Goal: Task Accomplishment & Management: Use online tool/utility

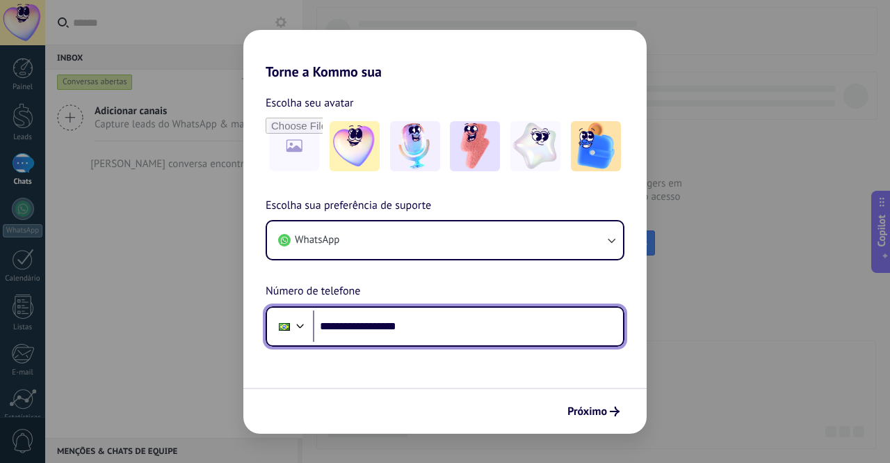
type input "**********"
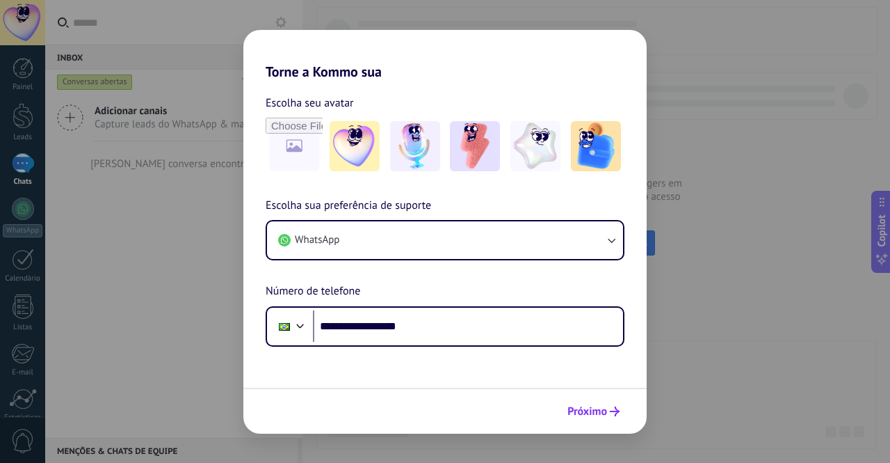
click at [614, 420] on button "Próximo" at bounding box center [593, 411] width 65 height 24
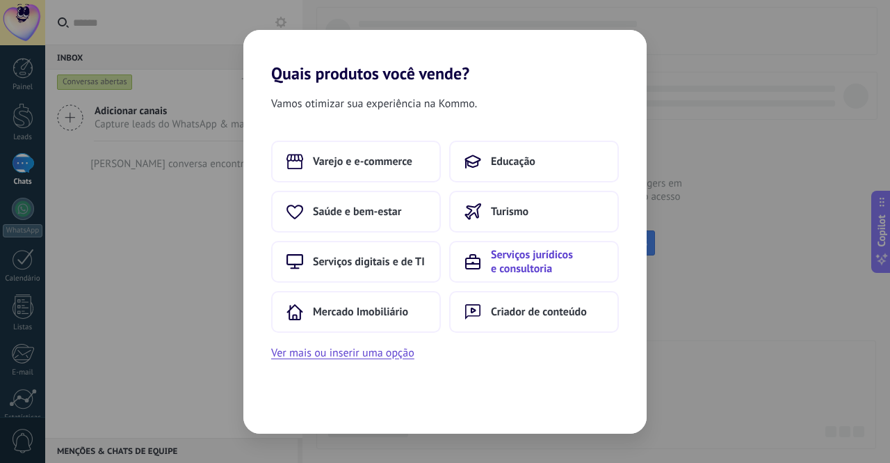
click at [524, 266] on span "Serviços jurídicos e consultoria" at bounding box center [547, 262] width 113 height 28
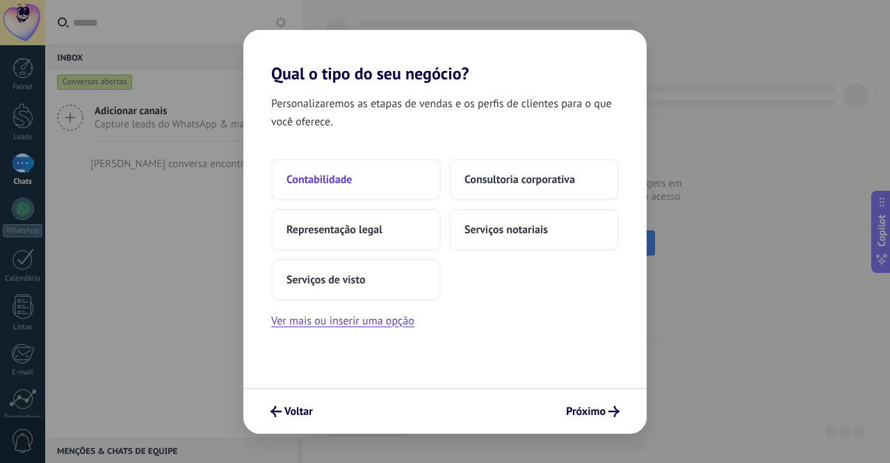
click at [317, 179] on span "Contabilidade" at bounding box center [319, 179] width 65 height 14
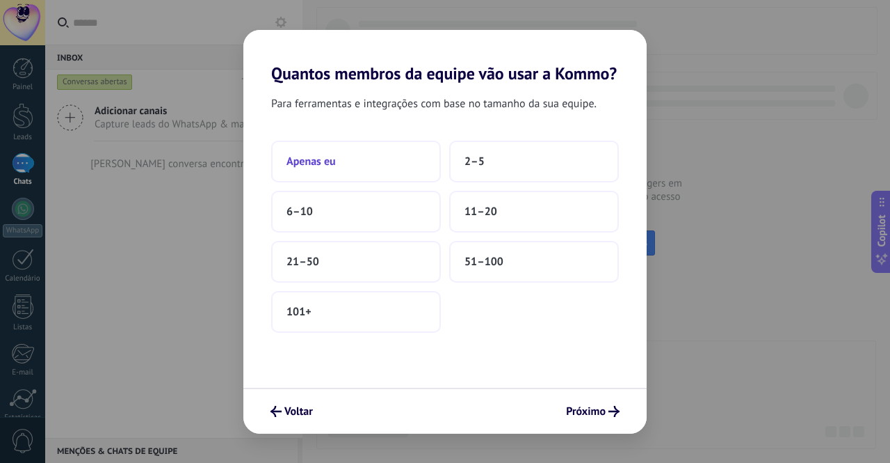
click at [356, 162] on button "Apenas eu" at bounding box center [356, 161] width 170 height 42
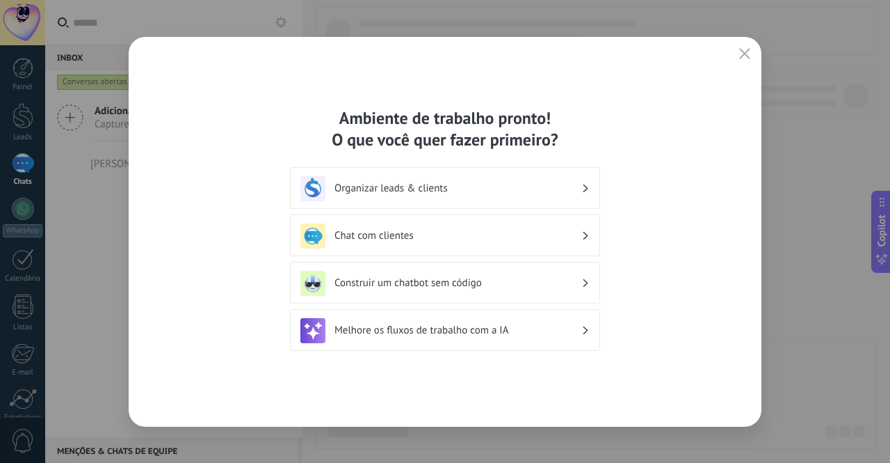
click at [387, 188] on h3 "Organizar leads & clients" at bounding box center [458, 188] width 247 height 13
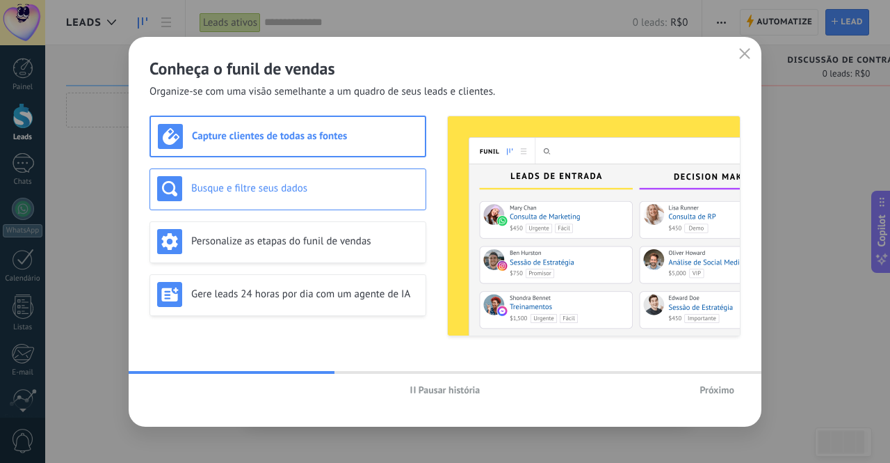
click at [227, 192] on h3 "Busque e filtre seus dados" at bounding box center [304, 188] width 227 height 13
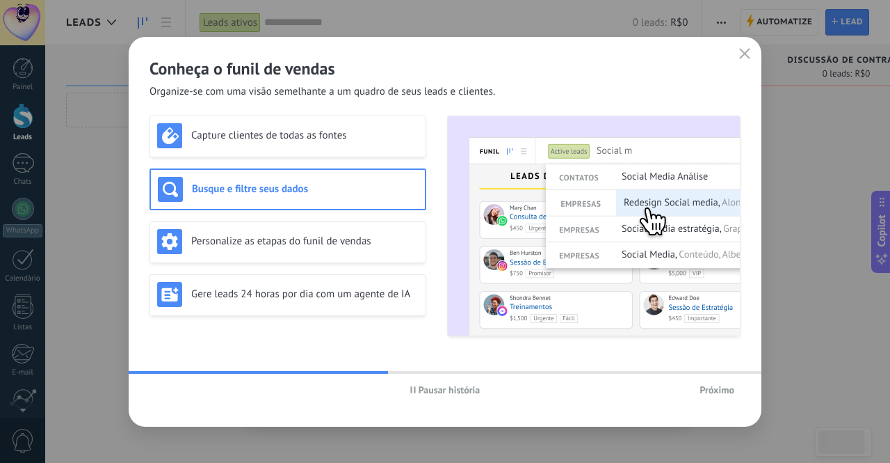
click at [728, 392] on span "Próximo" at bounding box center [717, 390] width 35 height 10
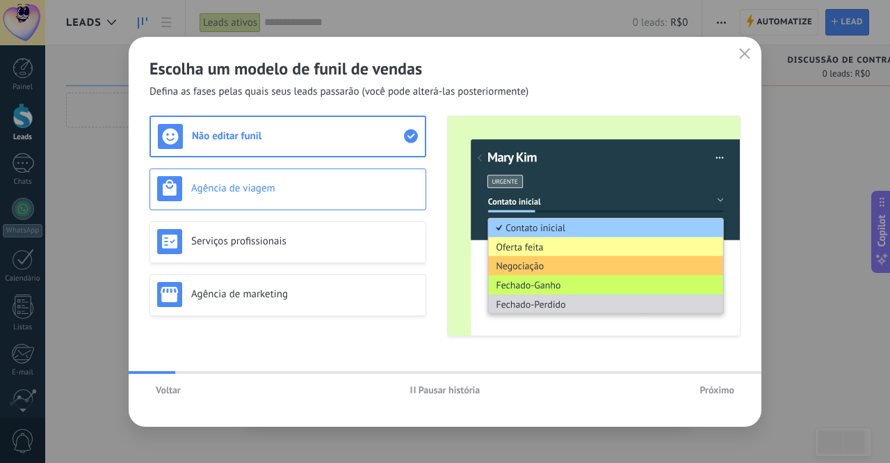
click at [246, 191] on h3 "Agência de viagem" at bounding box center [304, 188] width 227 height 13
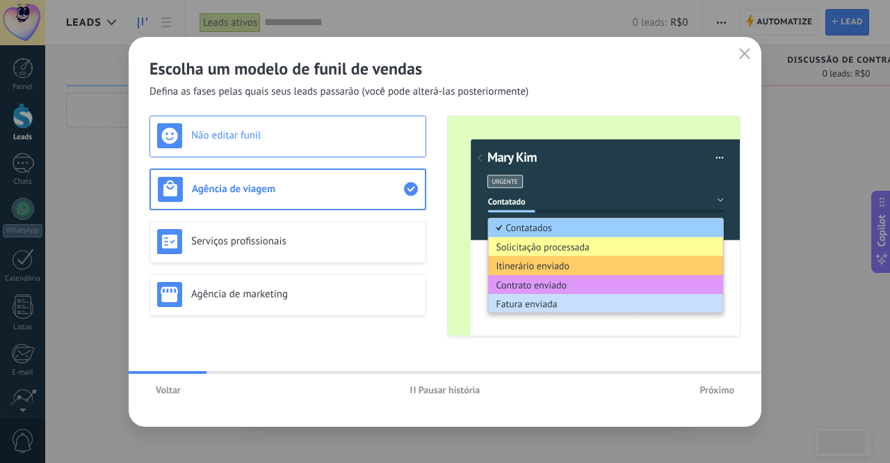
click at [267, 139] on h3 "Não editar funil" at bounding box center [304, 135] width 227 height 13
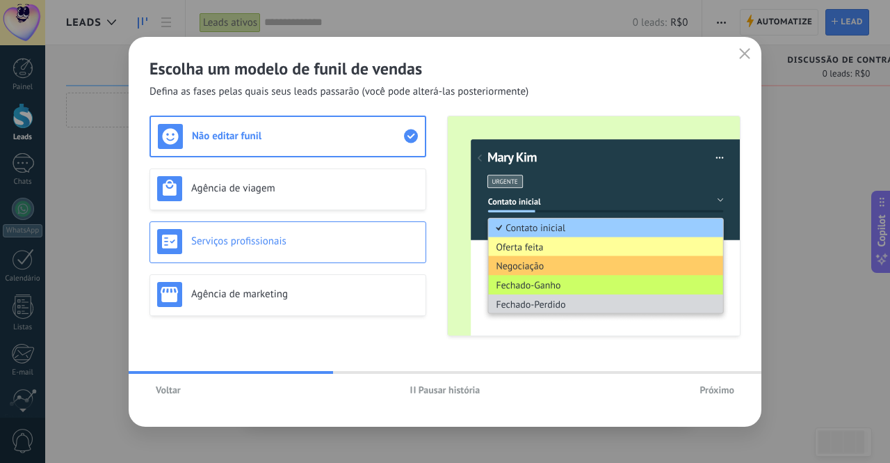
click at [278, 247] on h3 "Serviços profissionais" at bounding box center [304, 240] width 227 height 13
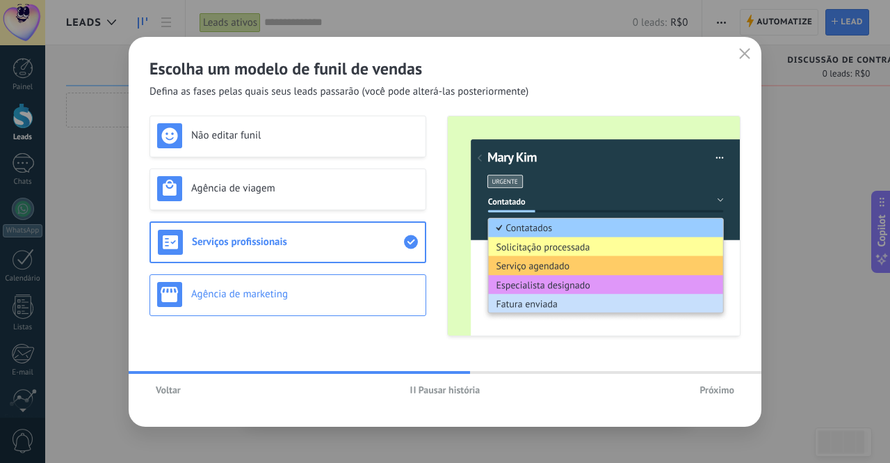
click at [257, 304] on div "Agência de marketing" at bounding box center [288, 294] width 262 height 25
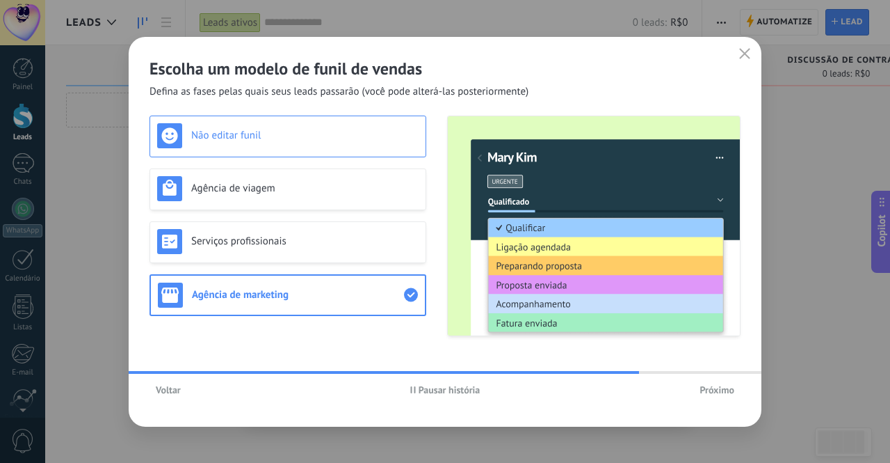
click at [300, 144] on div "Não editar funil" at bounding box center [288, 135] width 262 height 25
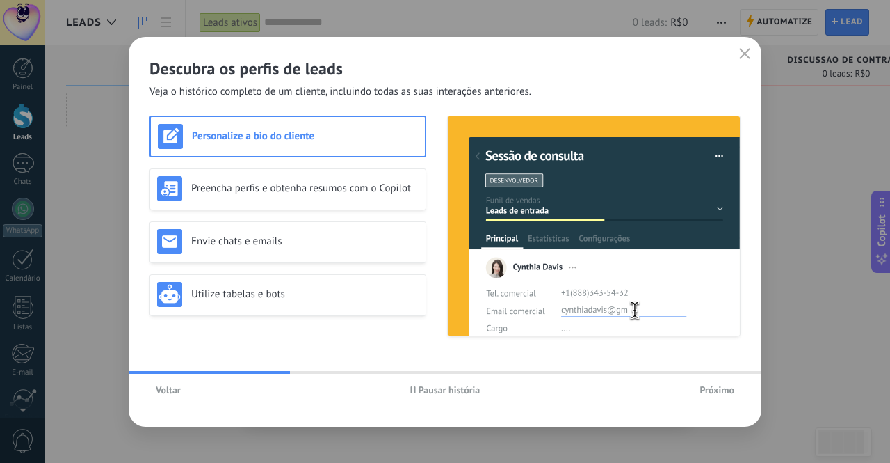
click at [712, 386] on span "Próximo" at bounding box center [717, 390] width 35 height 10
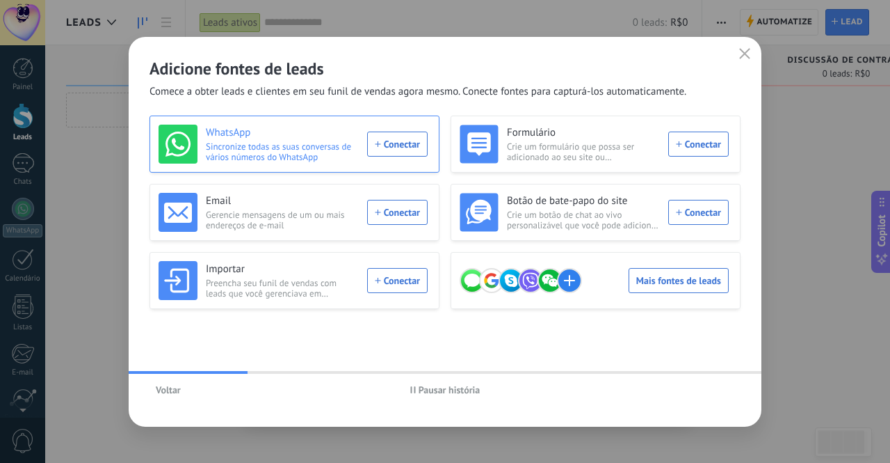
click at [403, 145] on div "WhatsApp Sincronize todas as suas conversas de vários números do WhatsApp Conec…" at bounding box center [293, 143] width 269 height 39
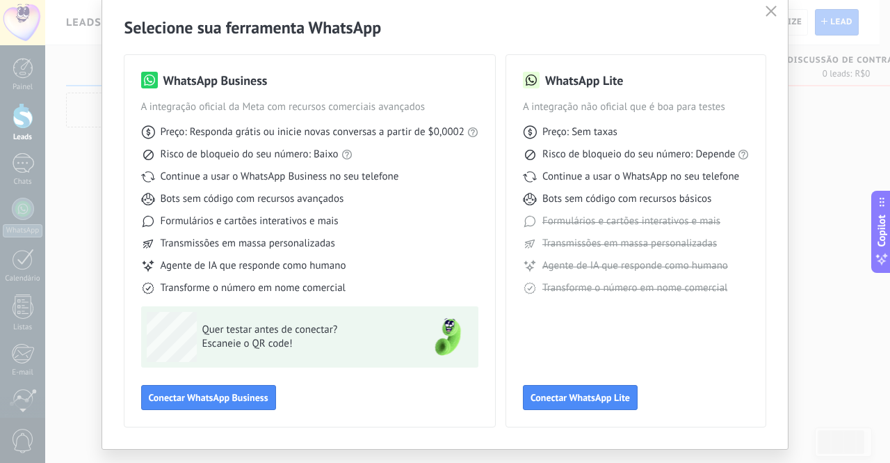
scroll to position [13, 0]
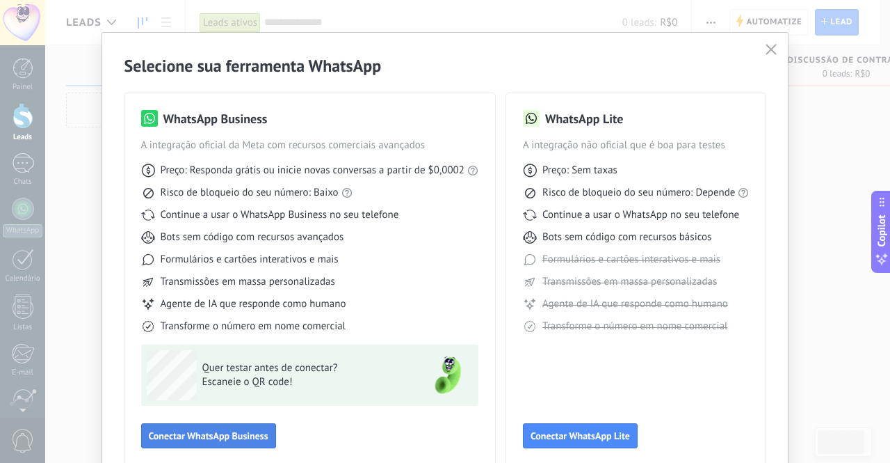
click at [198, 439] on span "Conectar WhatsApp Business" at bounding box center [209, 436] width 120 height 10
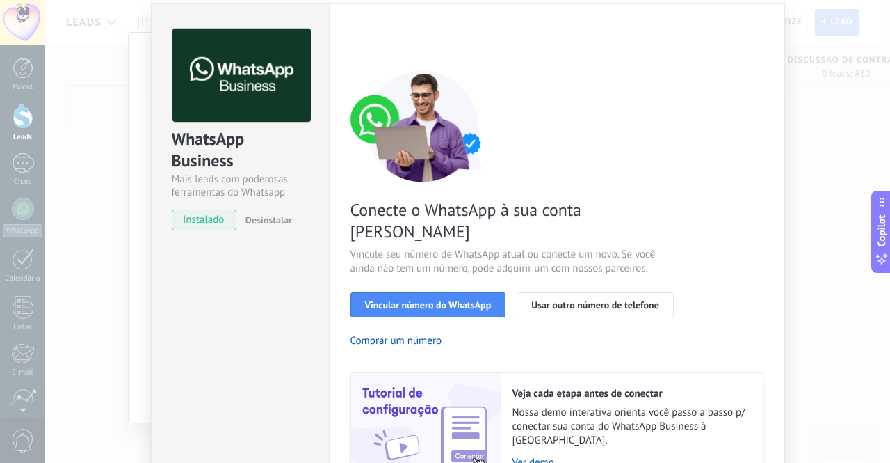
scroll to position [70, 0]
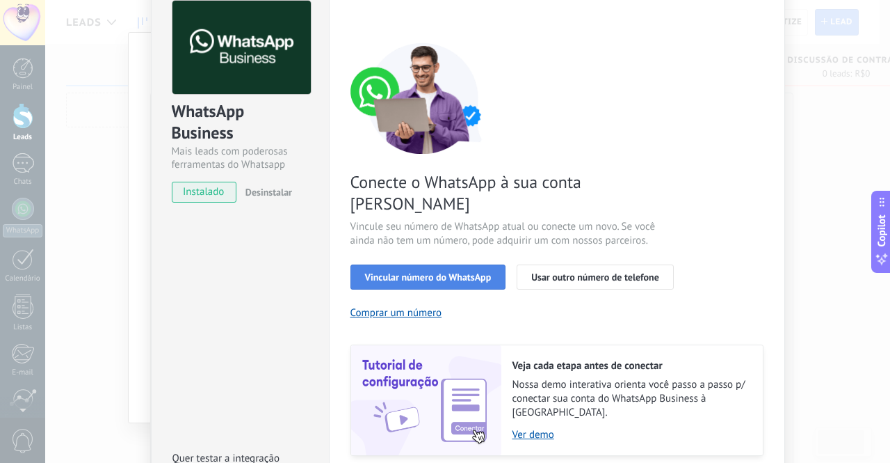
click at [476, 272] on span "Vincular número do WhatsApp" at bounding box center [428, 277] width 127 height 10
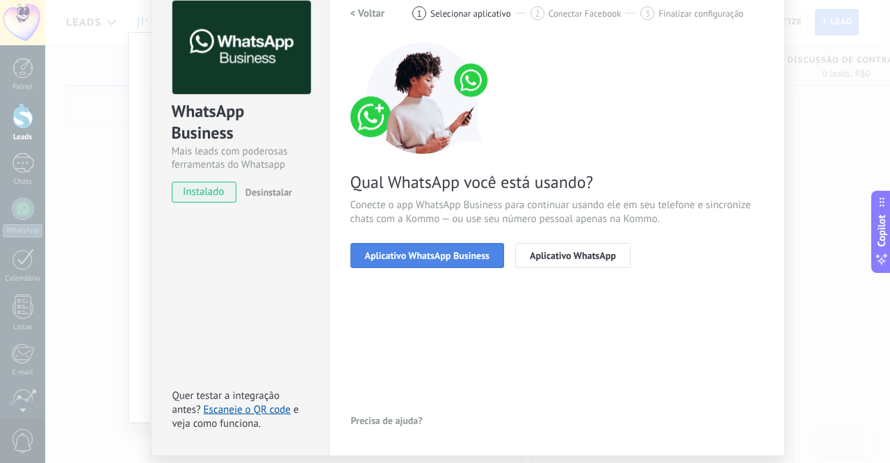
click at [449, 262] on button "Aplicativo WhatsApp Business" at bounding box center [428, 255] width 154 height 25
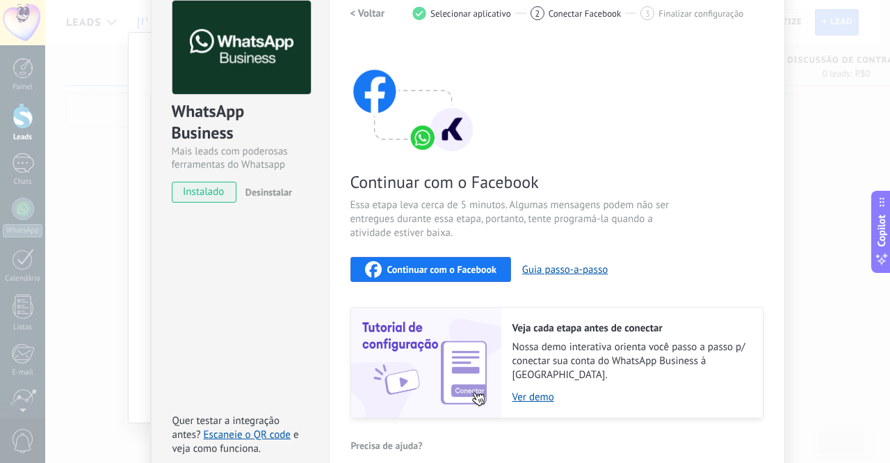
scroll to position [127, 0]
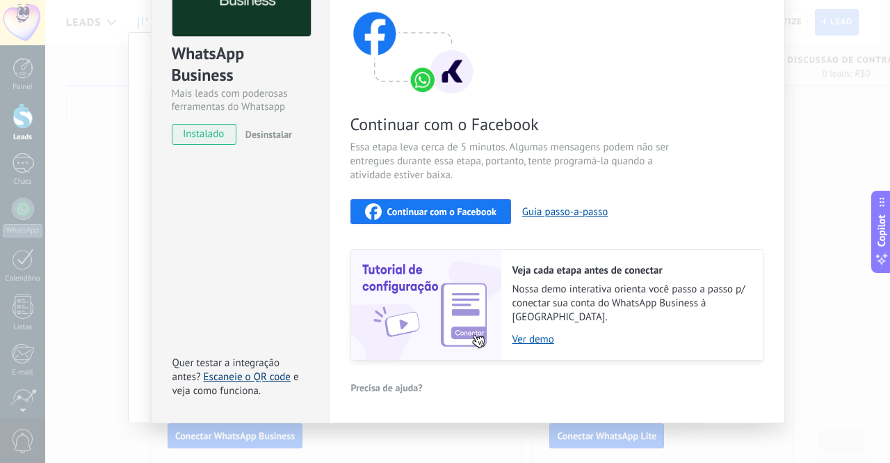
click at [235, 370] on link "Escaneie o QR code" at bounding box center [247, 376] width 87 height 13
click at [65, 286] on div "WhatsApp Business Mais leads com poderosas ferramentas do Whatsapp instalado De…" at bounding box center [467, 231] width 845 height 463
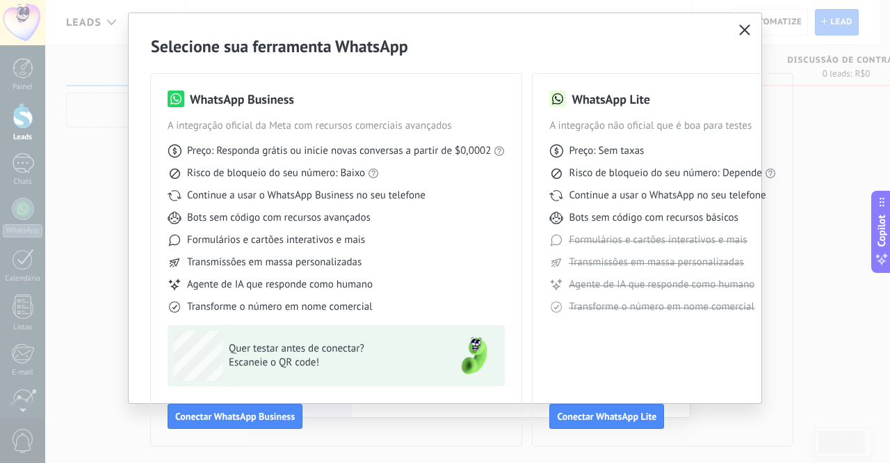
scroll to position [37, 0]
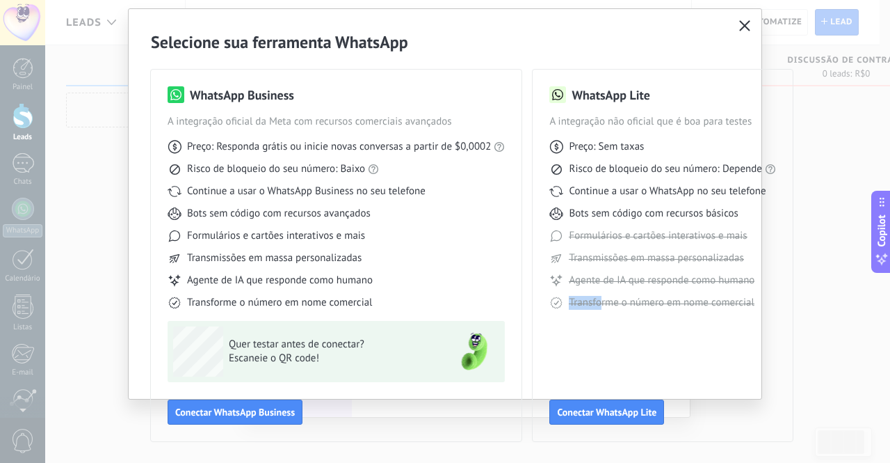
drag, startPoint x: 598, startPoint y: 328, endPoint x: 559, endPoint y: 325, distance: 39.1
click at [560, 326] on div "WhatsApp Lite A integração não oficial que é boa para testes Preço: Sem taxas R…" at bounding box center [662, 255] width 227 height 338
drag, startPoint x: 637, startPoint y: 329, endPoint x: 662, endPoint y: 240, distance: 92.5
click at [637, 329] on div "WhatsApp Lite A integração não oficial que é boa para testes Preço: Sem taxas R…" at bounding box center [662, 255] width 227 height 338
drag, startPoint x: 633, startPoint y: 169, endPoint x: 408, endPoint y: 170, distance: 224.7
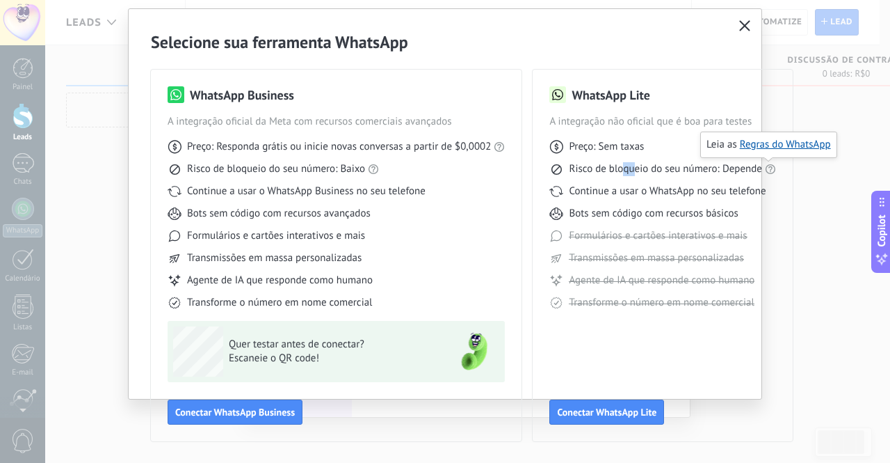
click at [569, 170] on span "Risco de bloqueio do seu número: Depende" at bounding box center [665, 169] width 193 height 14
click at [395, 170] on div "Risco de bloqueio do seu número: Baixo" at bounding box center [336, 169] width 337 height 14
click at [367, 350] on span "Quer testar antes de conectar?" at bounding box center [330, 344] width 203 height 14
click at [747, 23] on icon "button" at bounding box center [744, 25] width 11 height 11
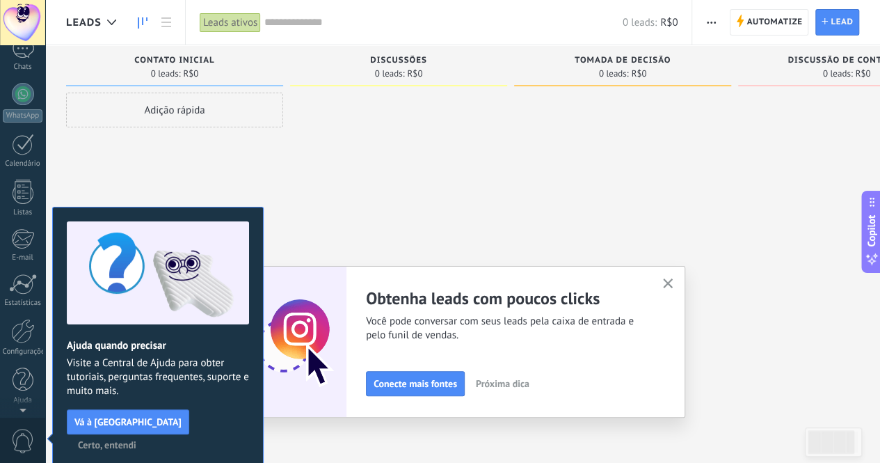
scroll to position [0, 0]
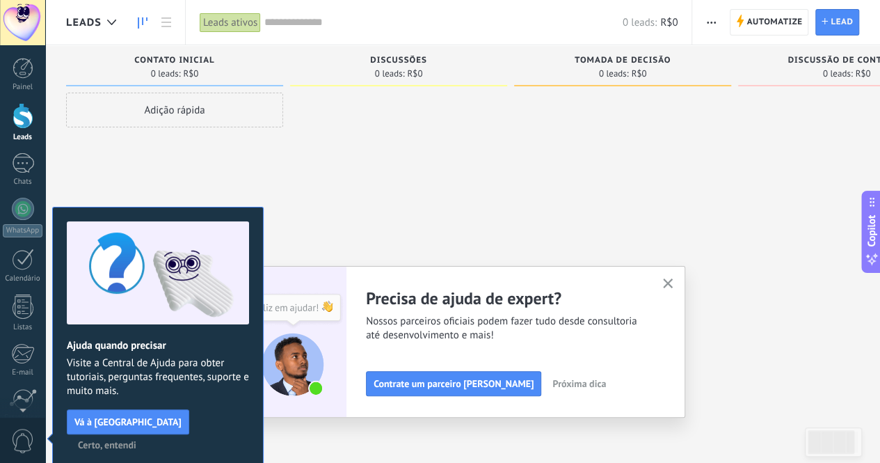
click at [136, 440] on span "Certo, entendi" at bounding box center [107, 445] width 58 height 10
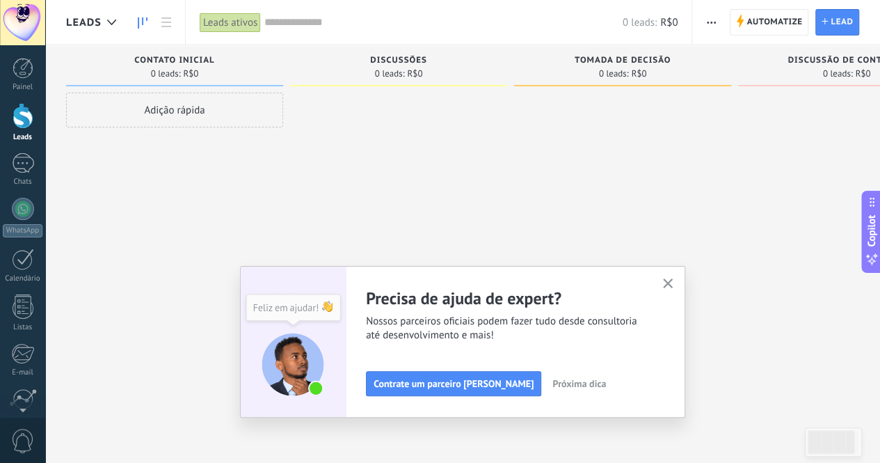
click at [669, 287] on use "button" at bounding box center [668, 283] width 10 height 10
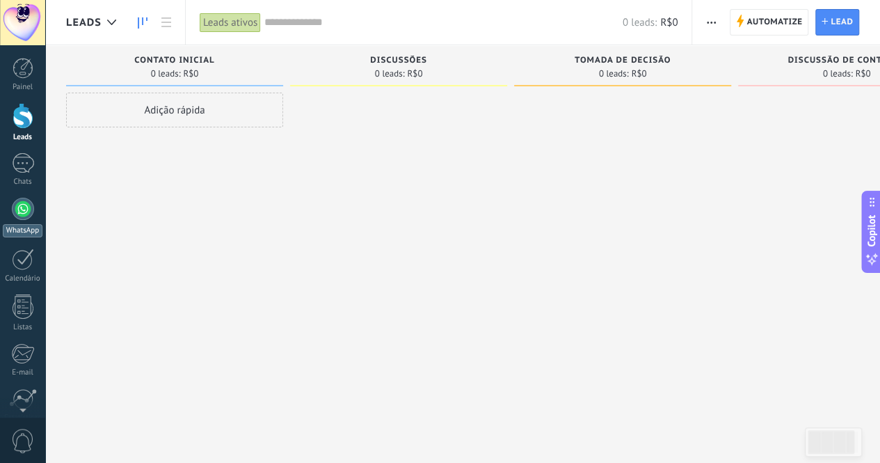
click at [31, 218] on link "WhatsApp" at bounding box center [22, 218] width 45 height 40
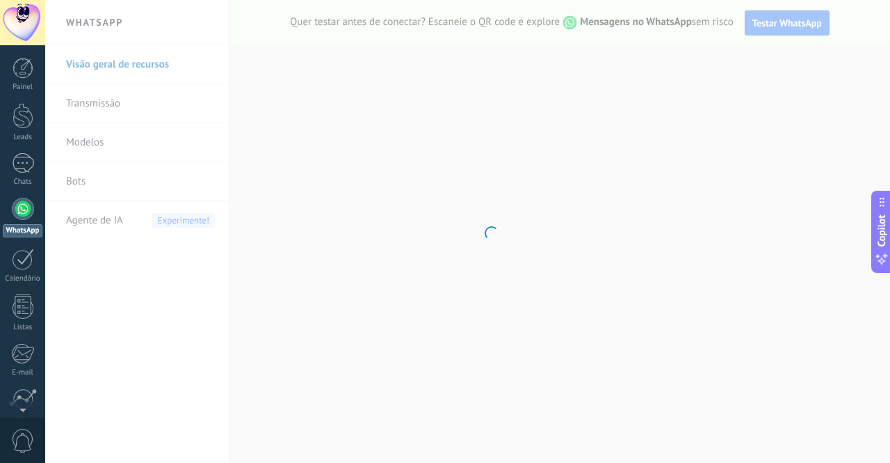
click at [596, 115] on body ".abccls-1,.abccls-2{fill-rule:evenodd}.abccls-2{fill:#fff} .abfcls-1{fill:none}…" at bounding box center [445, 231] width 890 height 463
click at [26, 152] on div "Painel Leads Chats WhatsApp Clientes" at bounding box center [22, 296] width 45 height 476
click at [19, 163] on div at bounding box center [23, 163] width 22 height 20
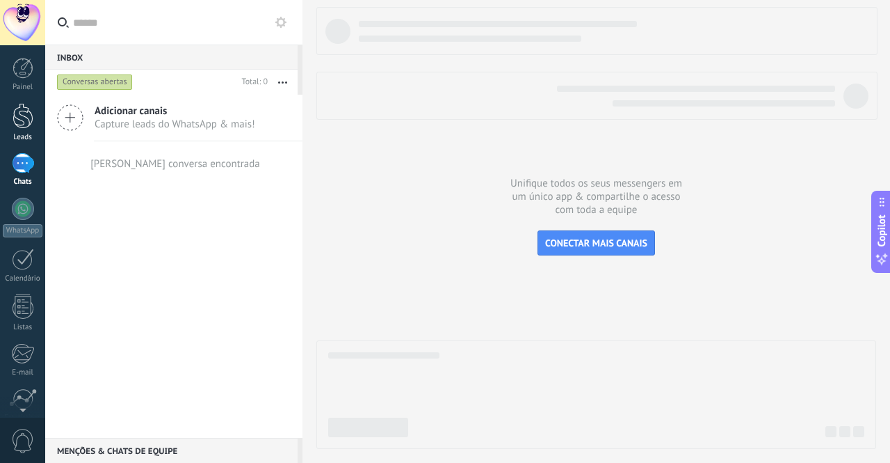
click at [22, 127] on div at bounding box center [23, 116] width 21 height 26
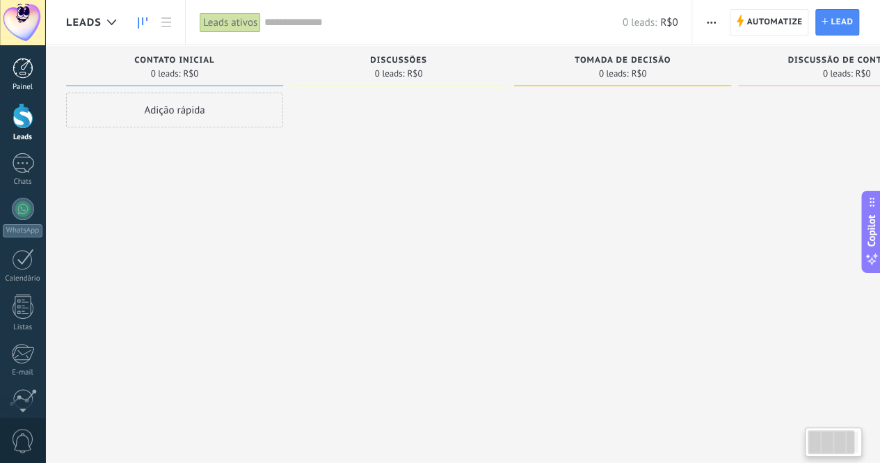
click at [19, 79] on link "Painel" at bounding box center [22, 75] width 45 height 34
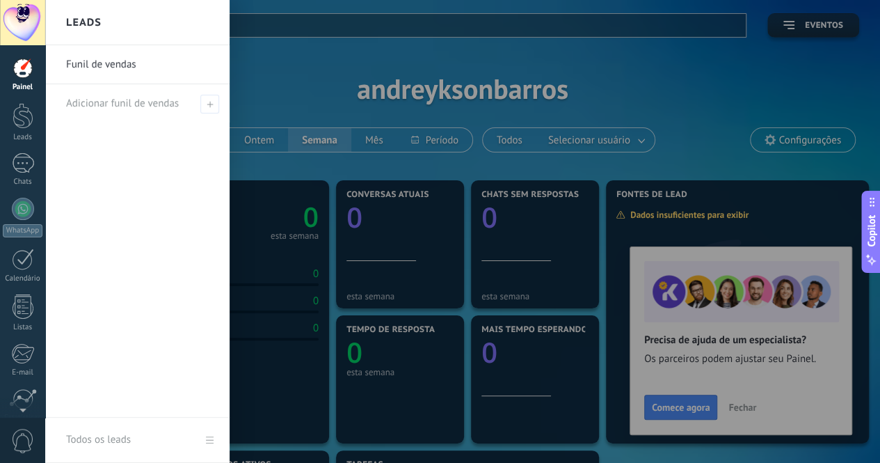
click at [341, 145] on div at bounding box center [485, 231] width 880 height 463
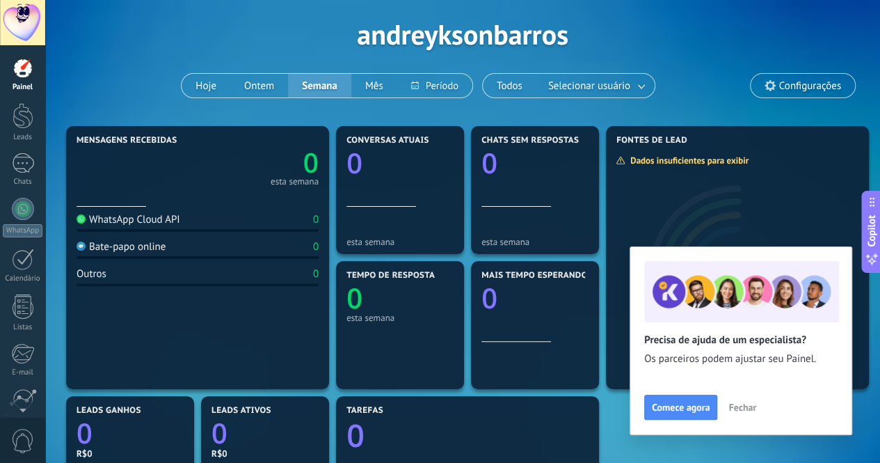
scroll to position [278, 0]
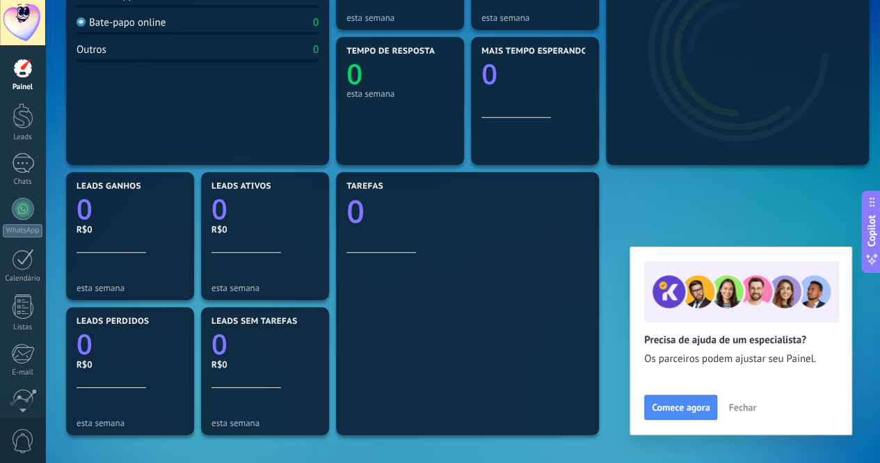
click at [748, 410] on span "Fechar" at bounding box center [742, 407] width 28 height 10
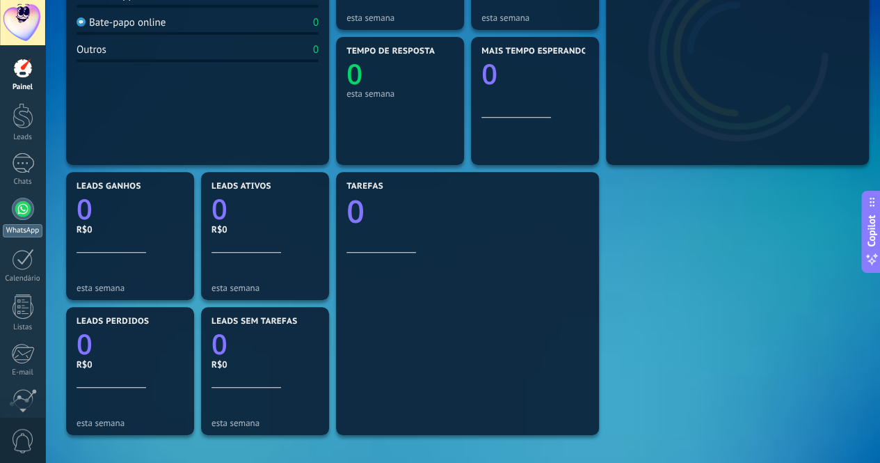
click at [20, 217] on div at bounding box center [23, 209] width 22 height 22
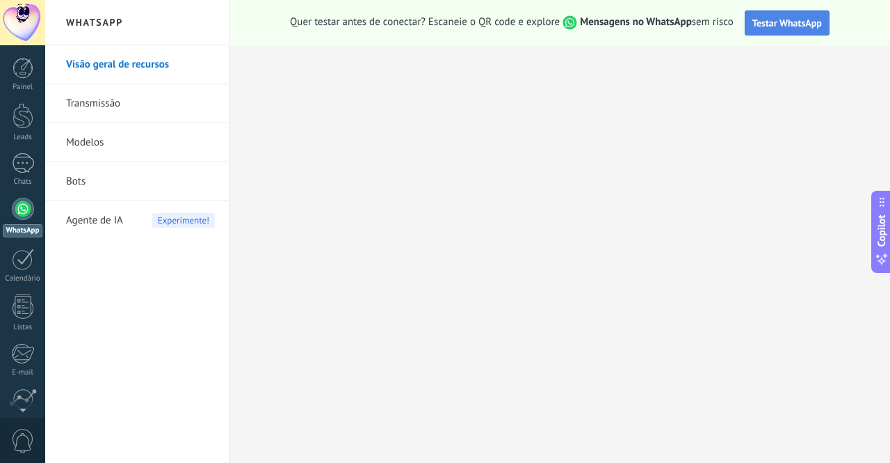
click at [789, 19] on span "Testar WhatsApp" at bounding box center [788, 23] width 70 height 13
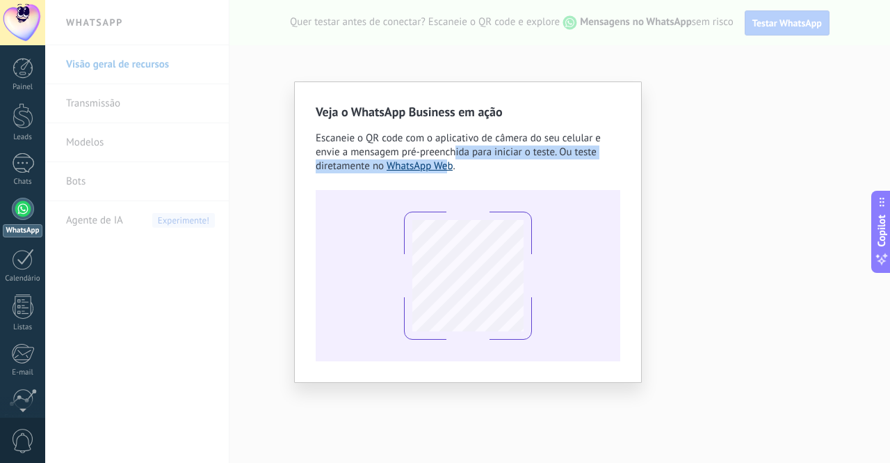
click at [443, 167] on div "Escaneie o QR code com o aplicativo de câmera do seu celular e envie a mensagem…" at bounding box center [468, 152] width 305 height 42
click at [438, 170] on link "WhatsApp Web" at bounding box center [420, 165] width 67 height 13
click at [434, 168] on link "WhatsApp Web" at bounding box center [420, 165] width 67 height 13
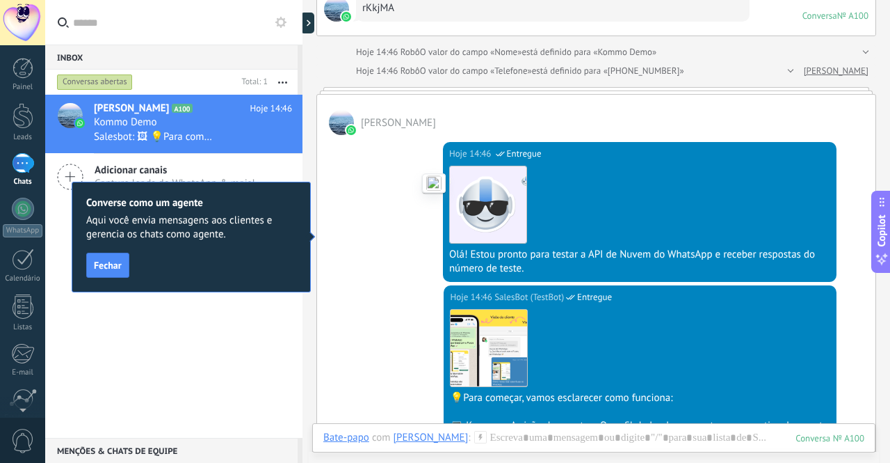
scroll to position [108, 0]
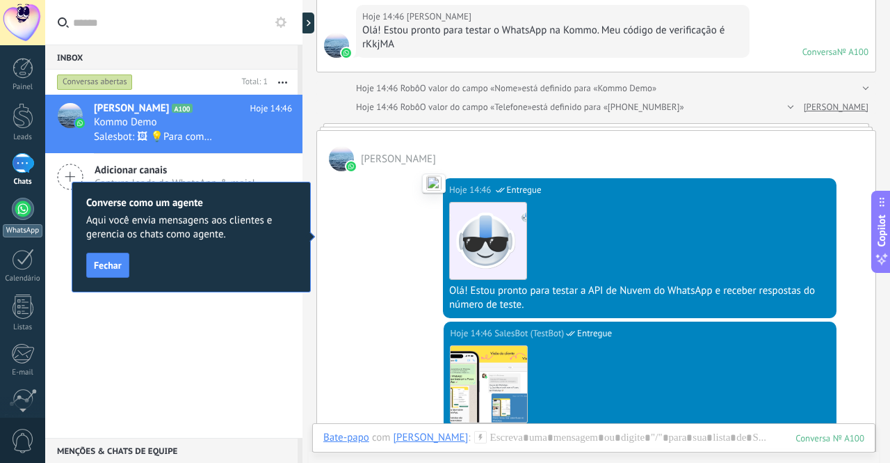
click at [19, 207] on div at bounding box center [23, 209] width 22 height 22
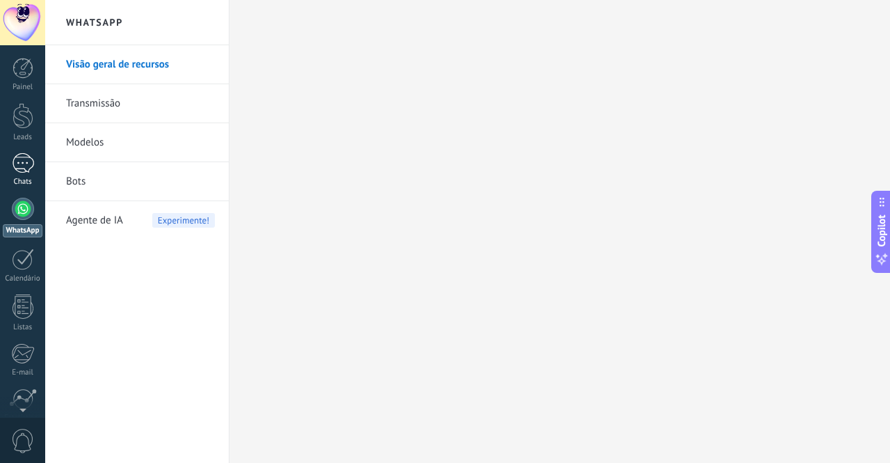
click at [34, 163] on link "1 Chats" at bounding box center [22, 169] width 45 height 33
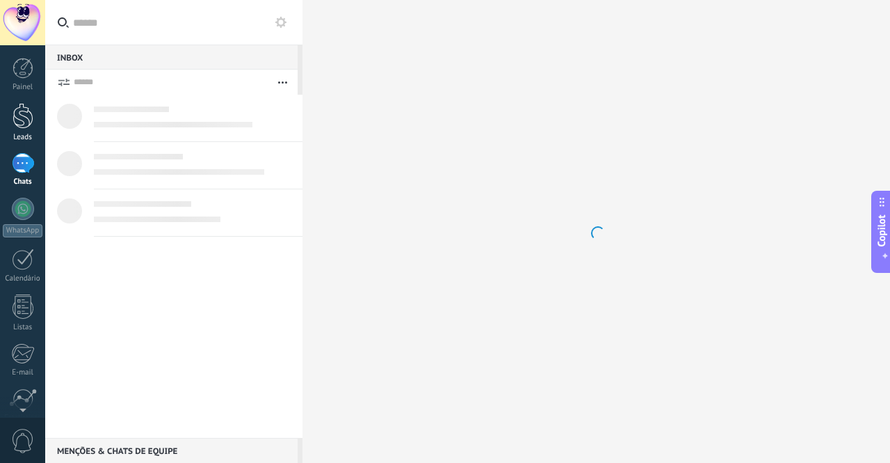
click at [31, 116] on div at bounding box center [23, 116] width 21 height 26
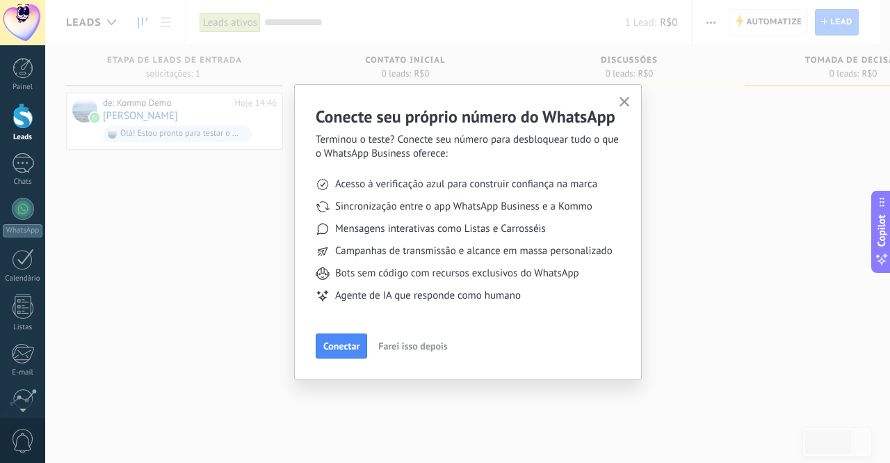
click at [627, 102] on icon "button" at bounding box center [625, 102] width 10 height 10
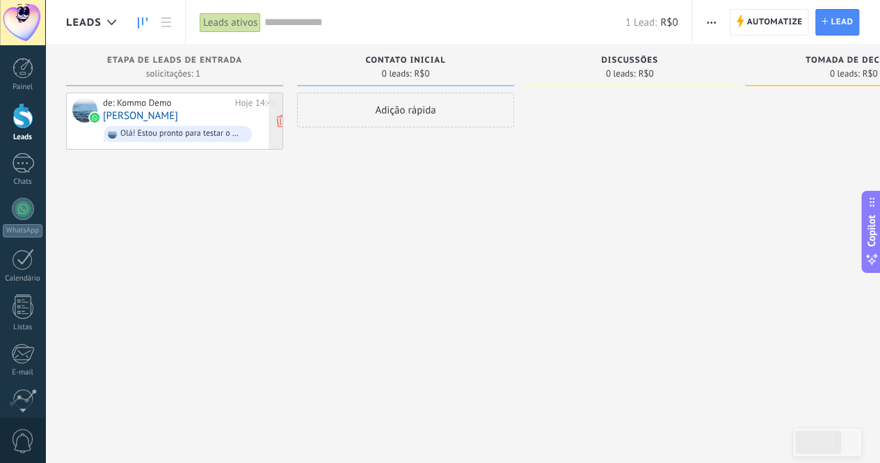
click at [220, 123] on span "Olá! Estou pronto para testar o WhatsApp na Kommo. Meu código de verificação é …" at bounding box center [190, 134] width 174 height 22
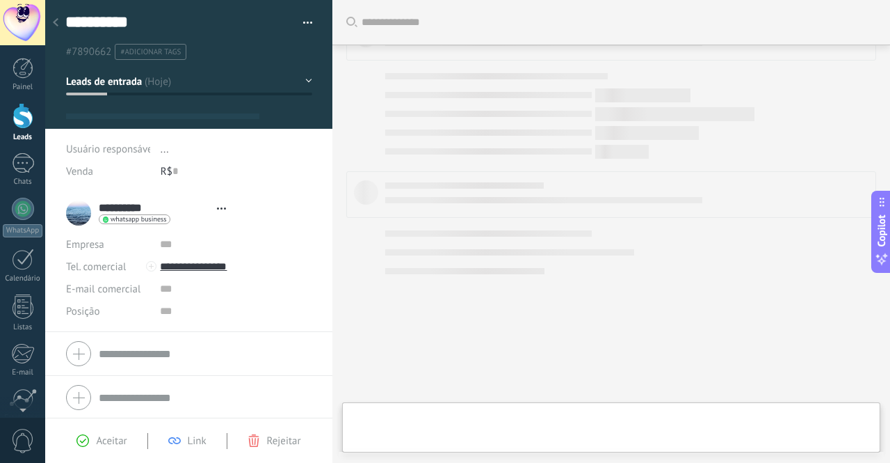
type textarea "**********"
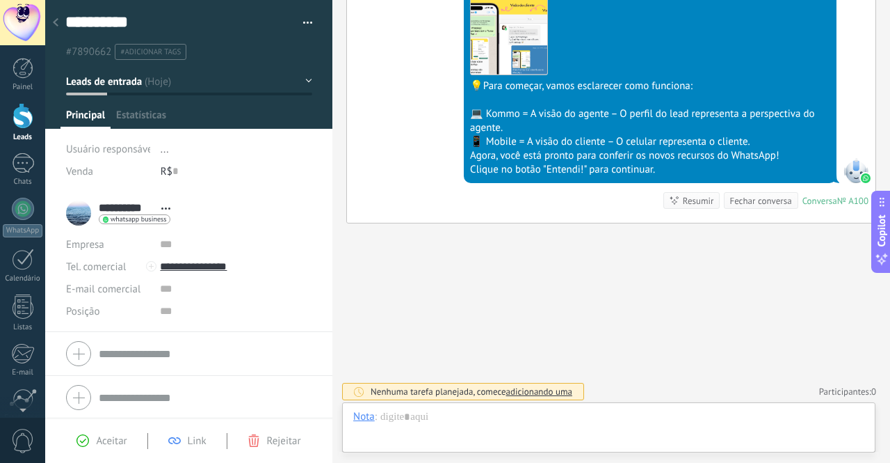
scroll to position [21, 0]
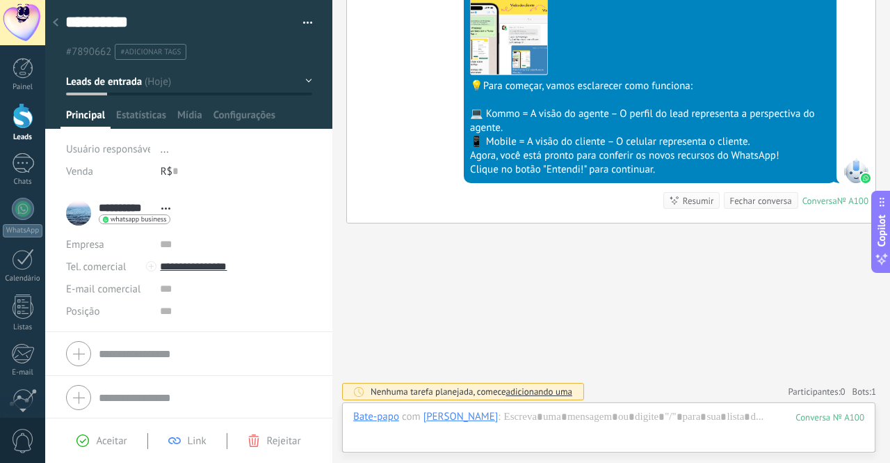
click at [57, 20] on use at bounding box center [56, 22] width 6 height 8
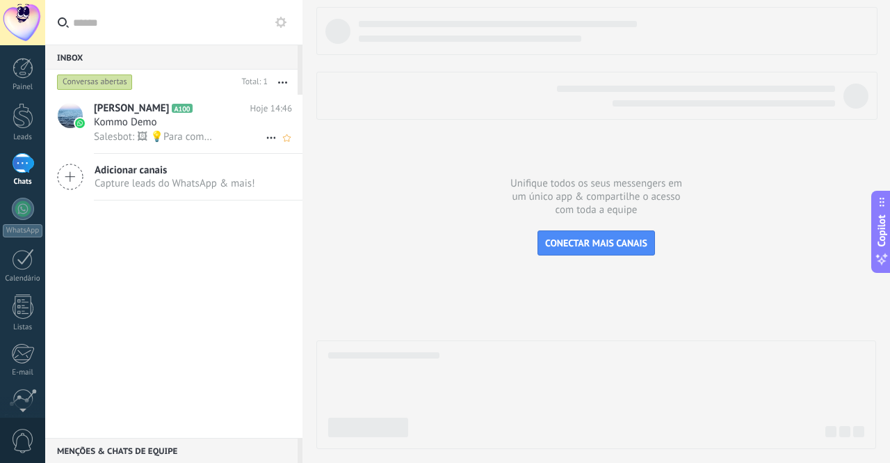
click at [266, 138] on icon at bounding box center [271, 137] width 17 height 17
click at [217, 243] on div at bounding box center [445, 231] width 890 height 463
click at [22, 204] on div at bounding box center [23, 209] width 22 height 22
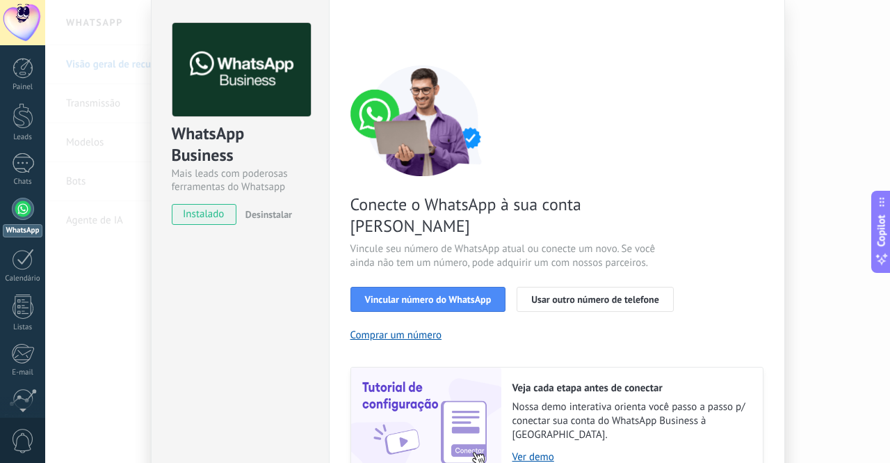
scroll to position [70, 0]
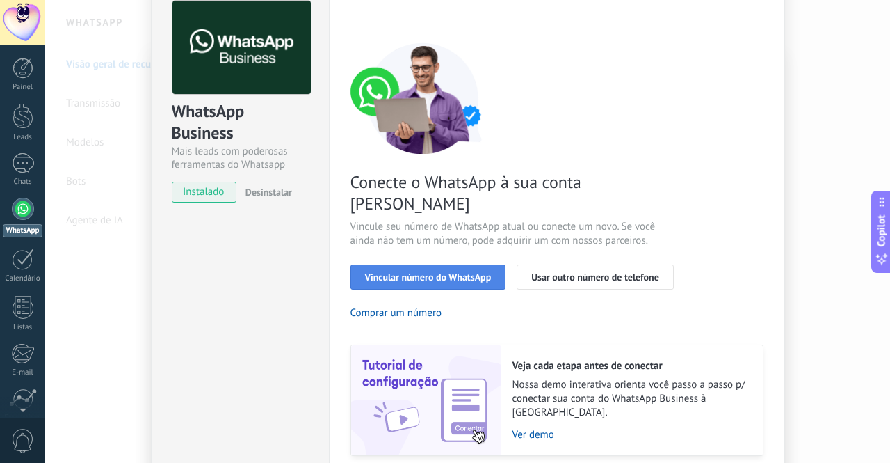
click at [435, 272] on span "Vincular número do WhatsApp" at bounding box center [428, 277] width 127 height 10
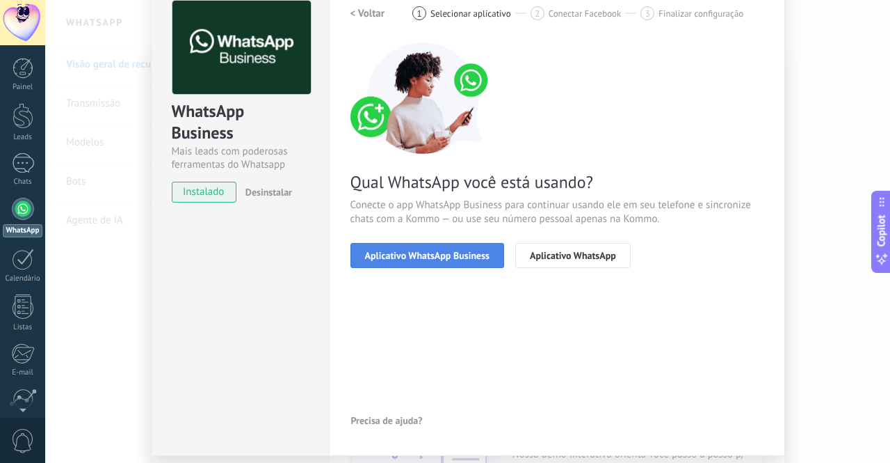
click at [450, 258] on span "Aplicativo WhatsApp Business" at bounding box center [427, 255] width 124 height 10
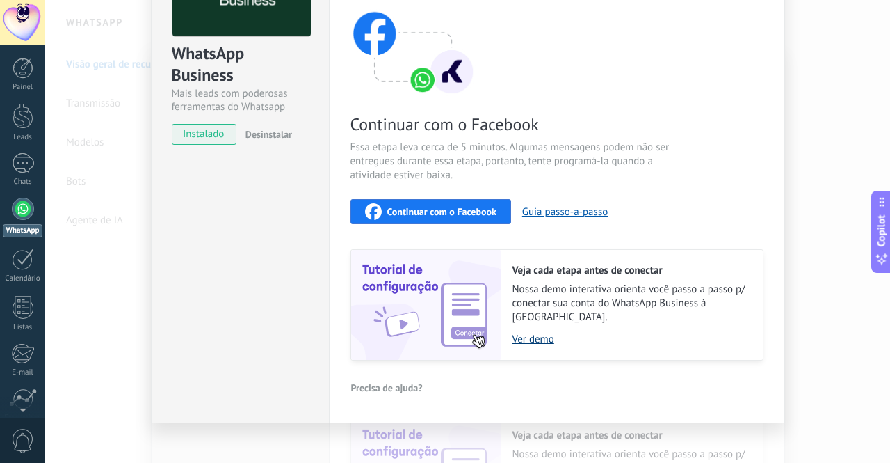
scroll to position [58, 0]
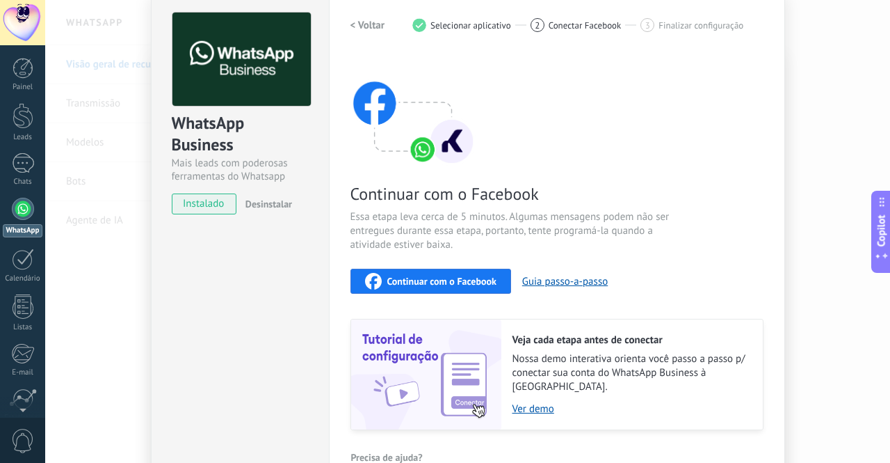
click at [580, 29] on span "Conectar Facebook" at bounding box center [585, 25] width 73 height 10
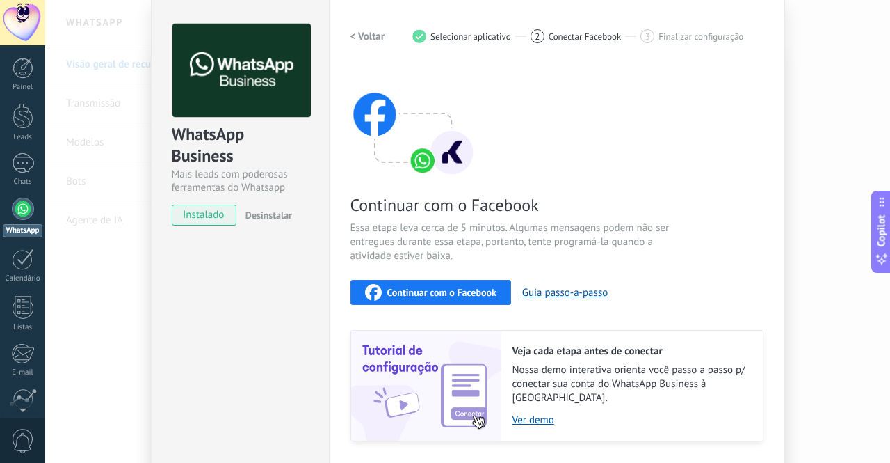
scroll to position [0, 0]
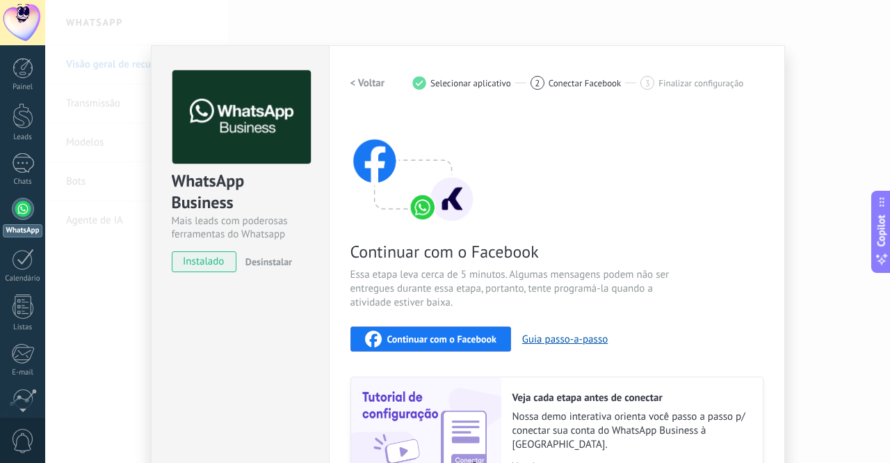
click at [572, 84] on span "Conectar Facebook" at bounding box center [585, 83] width 73 height 10
click at [466, 336] on span "Continuar com o Facebook" at bounding box center [441, 339] width 109 height 10
